Goal: Task Accomplishment & Management: Use online tool/utility

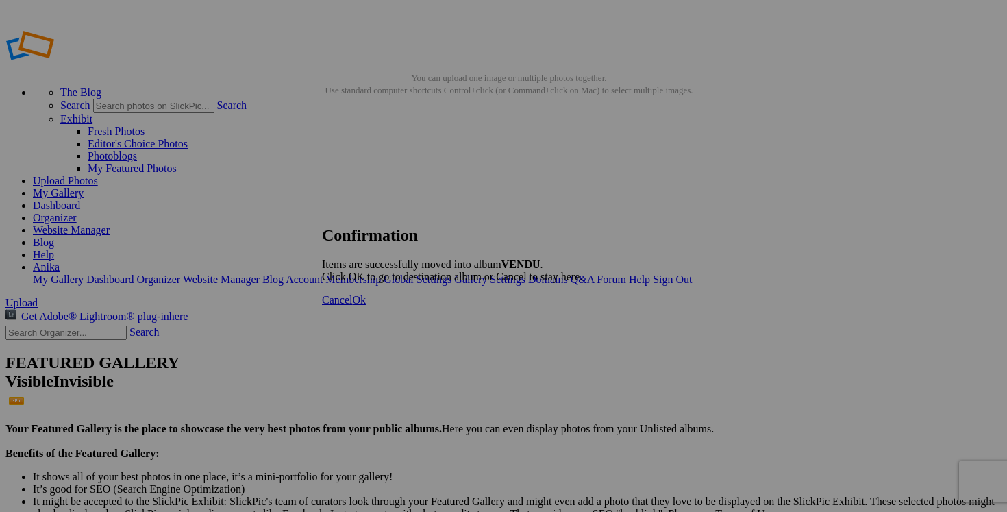
click at [366, 306] on span "Ok" at bounding box center [359, 300] width 14 height 12
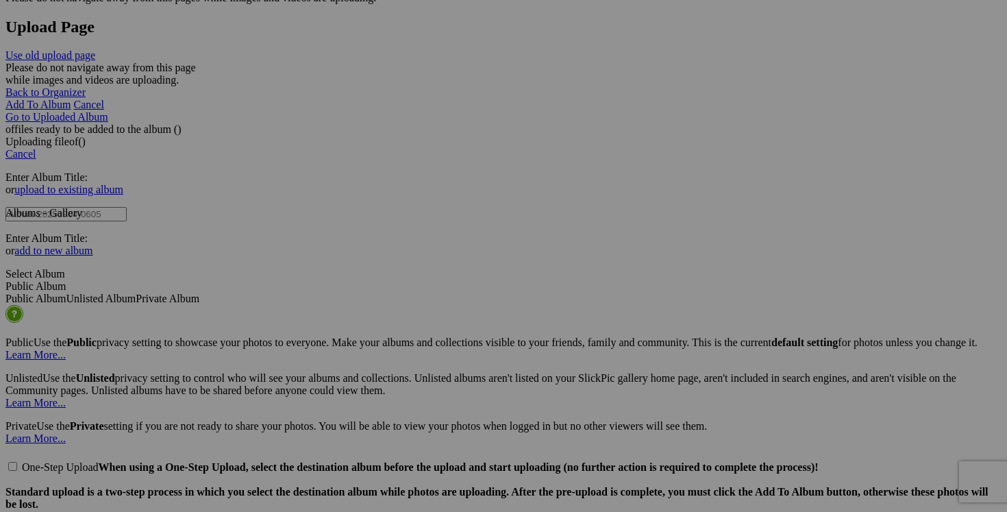
scroll to position [2828, 0]
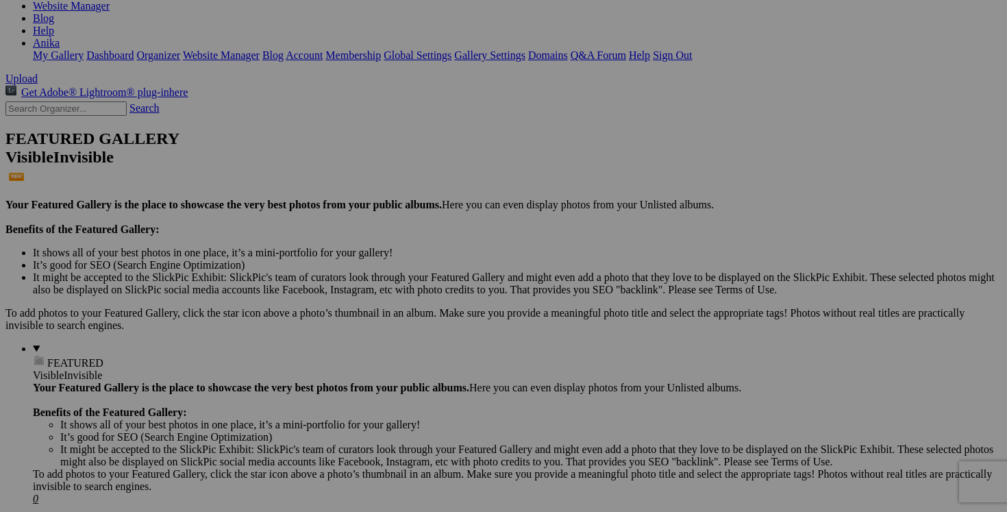
scroll to position [0, 0]
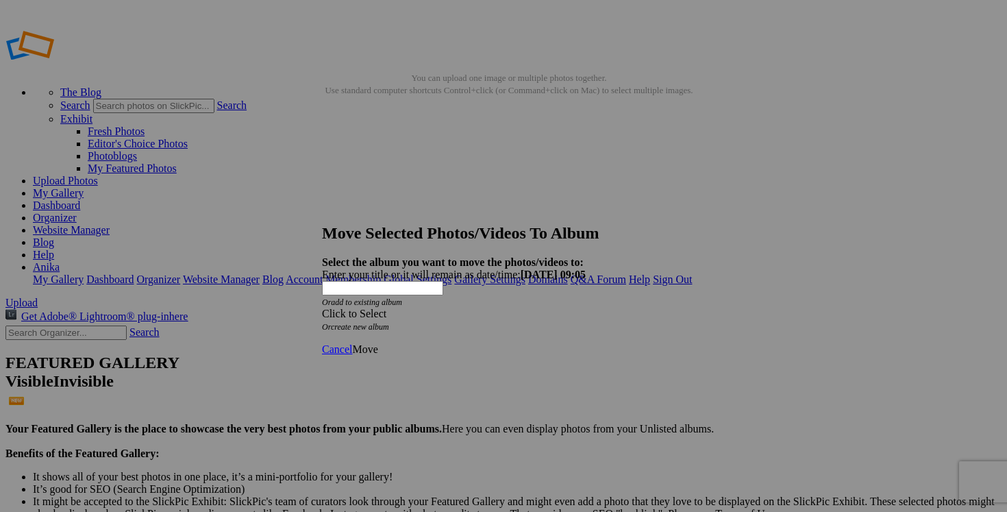
click at [322, 308] on span at bounding box center [322, 314] width 0 height 12
click at [581, 308] on div "Click to Select" at bounding box center [503, 314] width 363 height 12
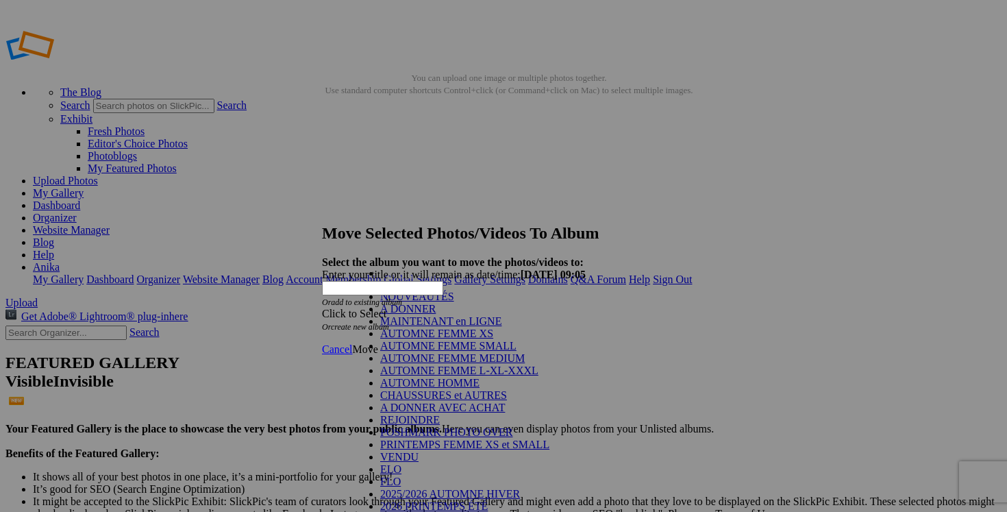
scroll to position [152, 0]
click at [419, 451] on link "VENDU" at bounding box center [399, 457] width 38 height 12
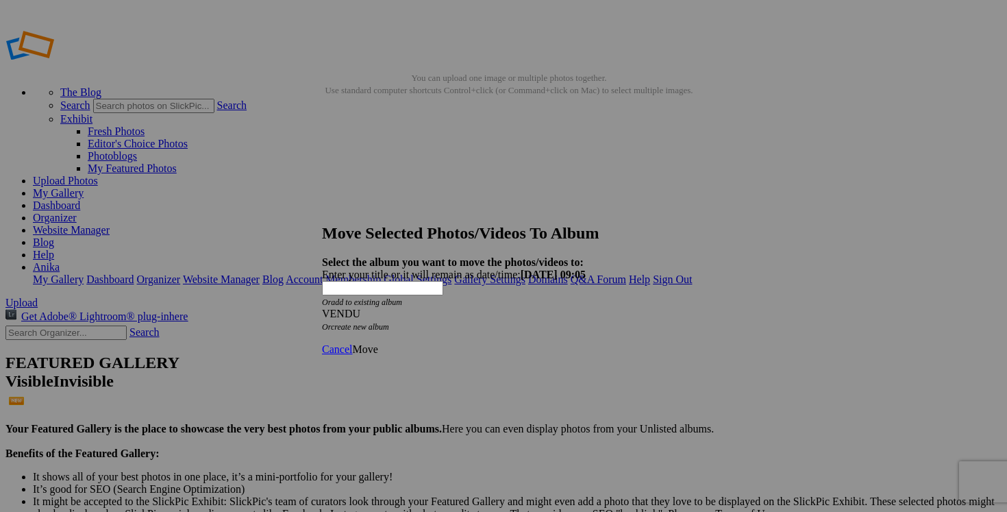
click at [378, 343] on span "Move" at bounding box center [364, 349] width 25 height 12
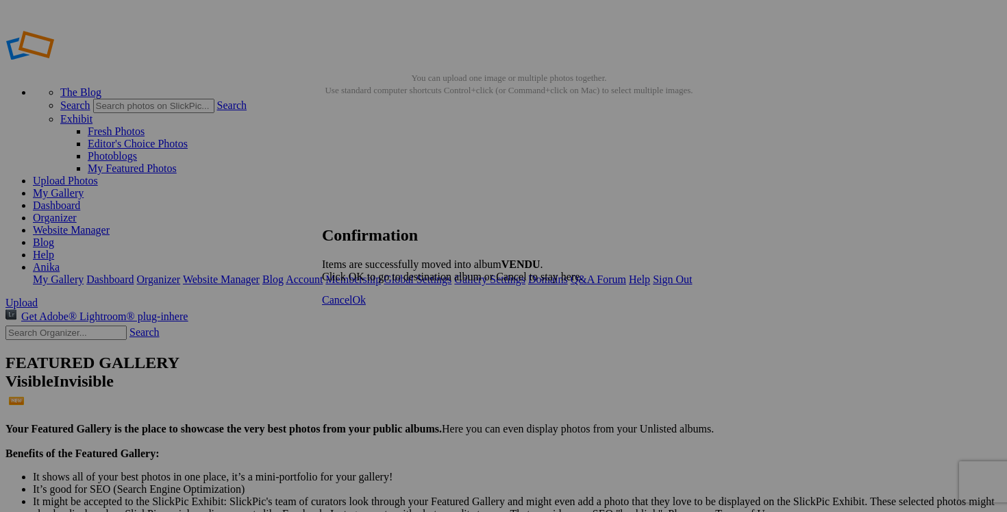
click at [352, 306] on span "Cancel" at bounding box center [337, 300] width 30 height 12
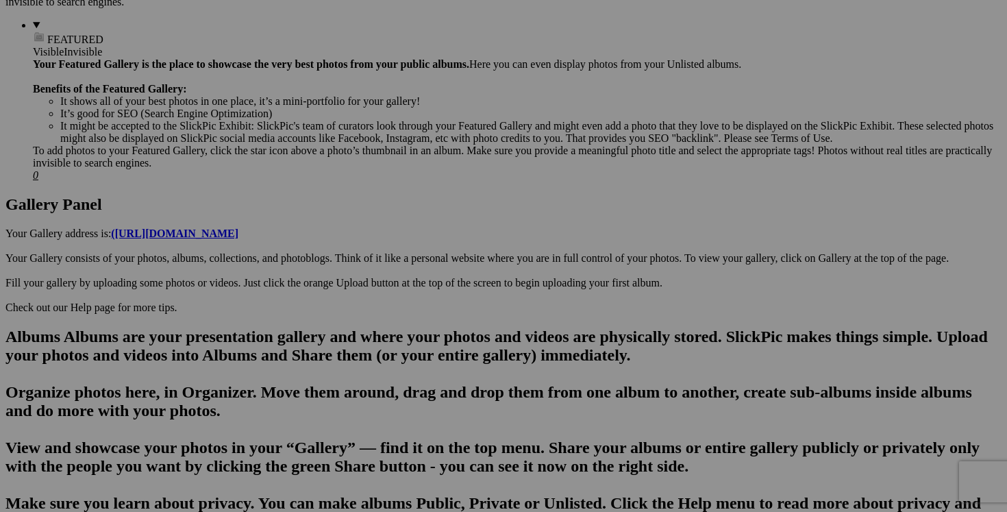
scroll to position [561, 0]
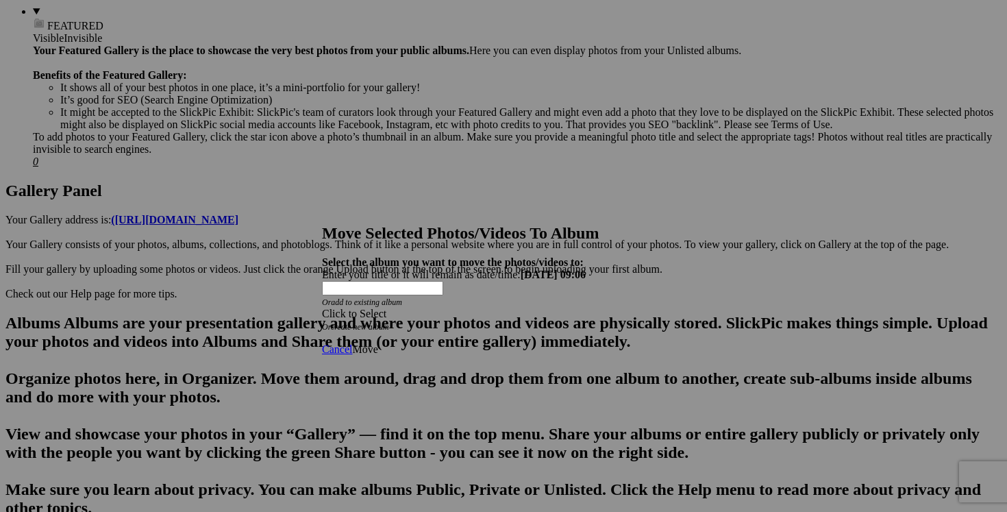
click at [589, 308] on div "Click to Select" at bounding box center [503, 314] width 363 height 12
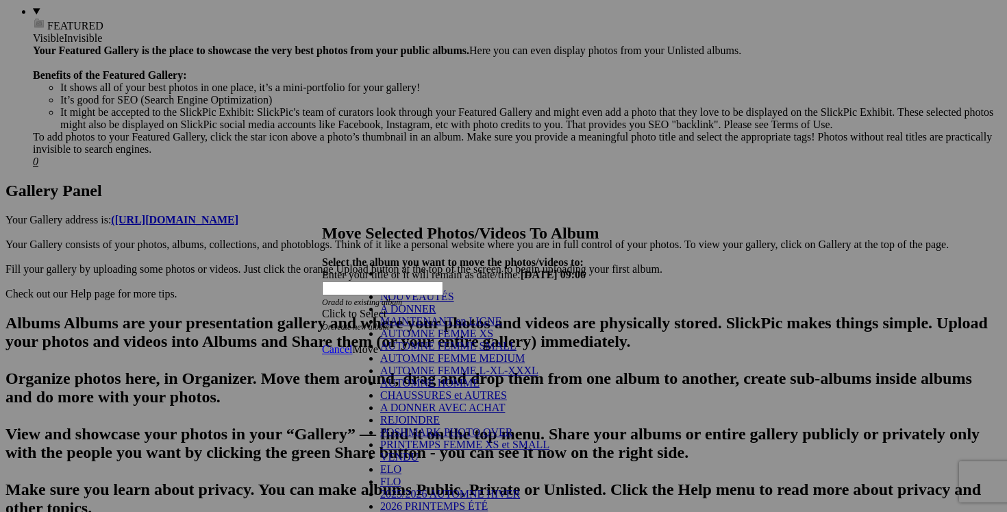
scroll to position [196, 0]
click at [390, 451] on link "VENDU" at bounding box center [399, 457] width 38 height 12
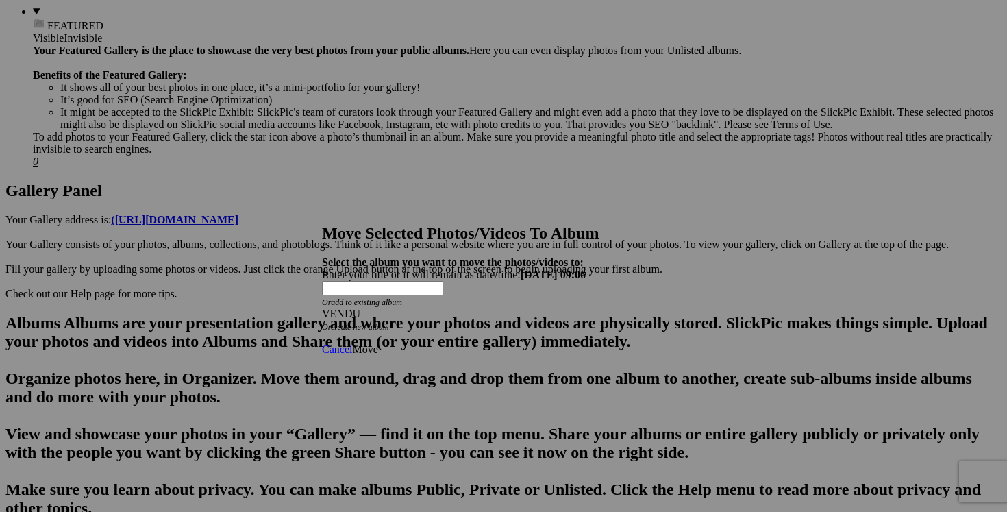
click at [378, 343] on span "Move" at bounding box center [364, 349] width 25 height 12
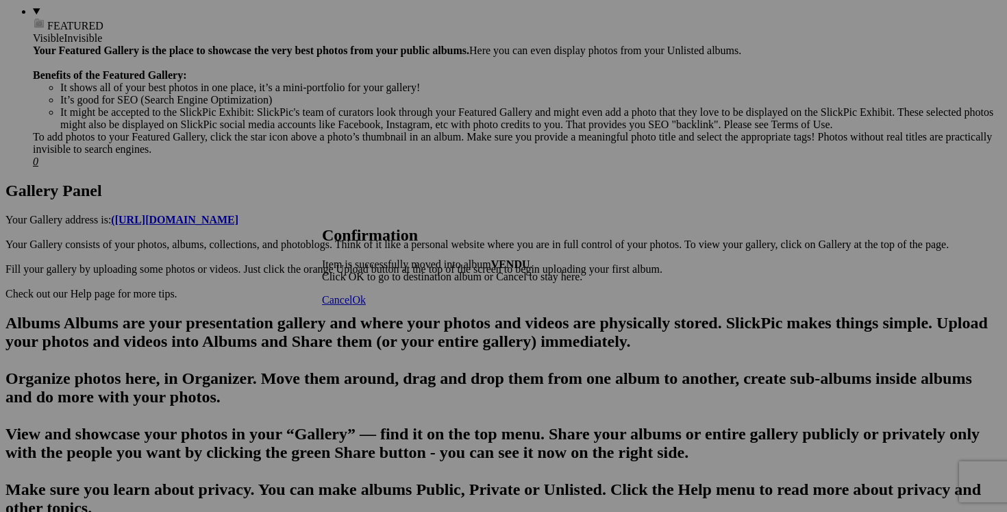
click at [352, 306] on span "Cancel" at bounding box center [337, 300] width 30 height 12
